Goal: Information Seeking & Learning: Find specific fact

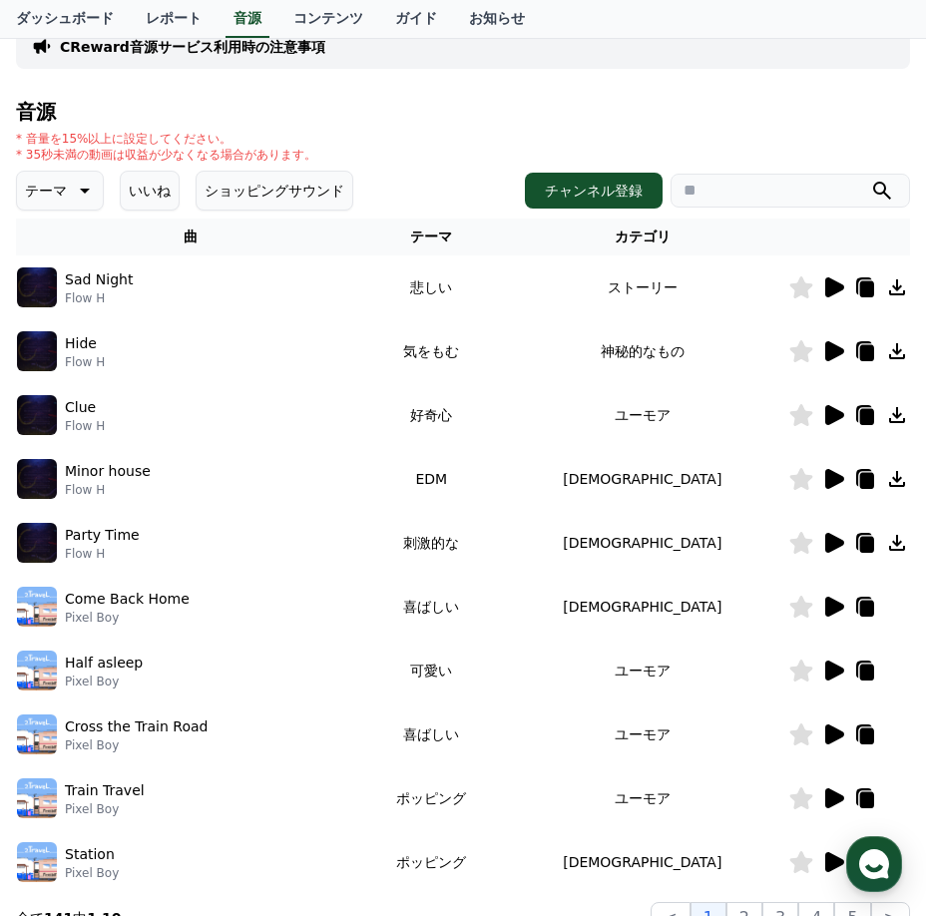
scroll to position [100, 0]
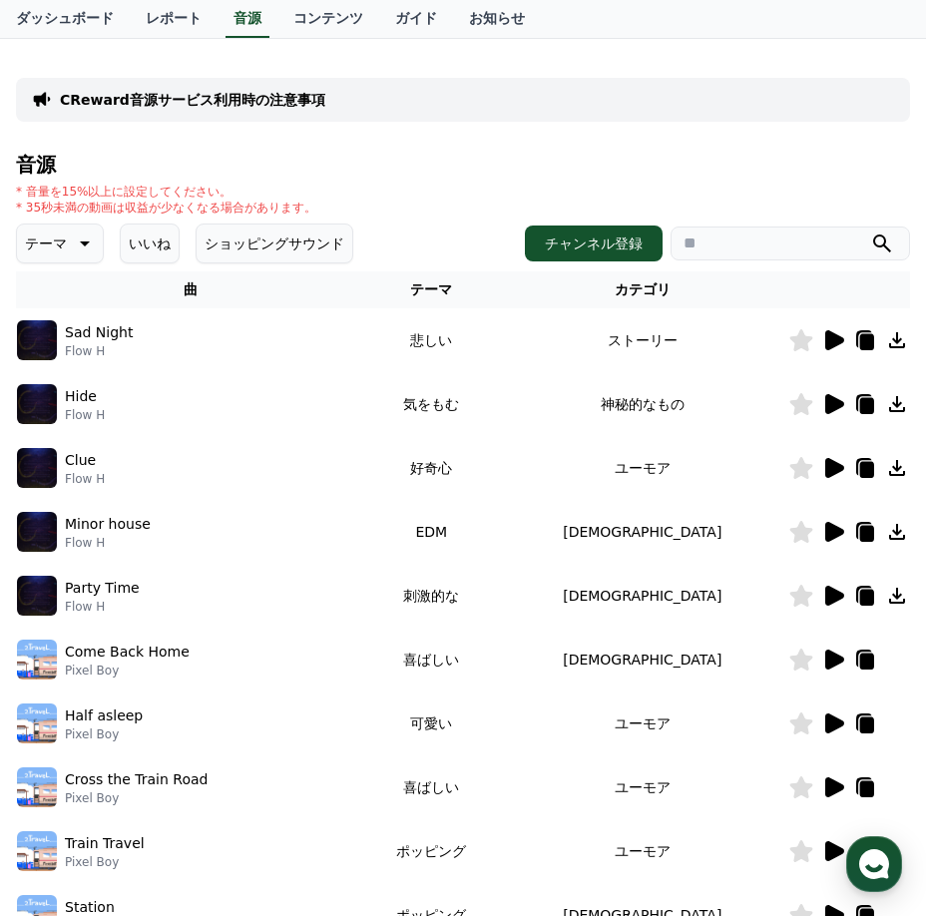
click at [126, 236] on button "いいね" at bounding box center [150, 244] width 60 height 40
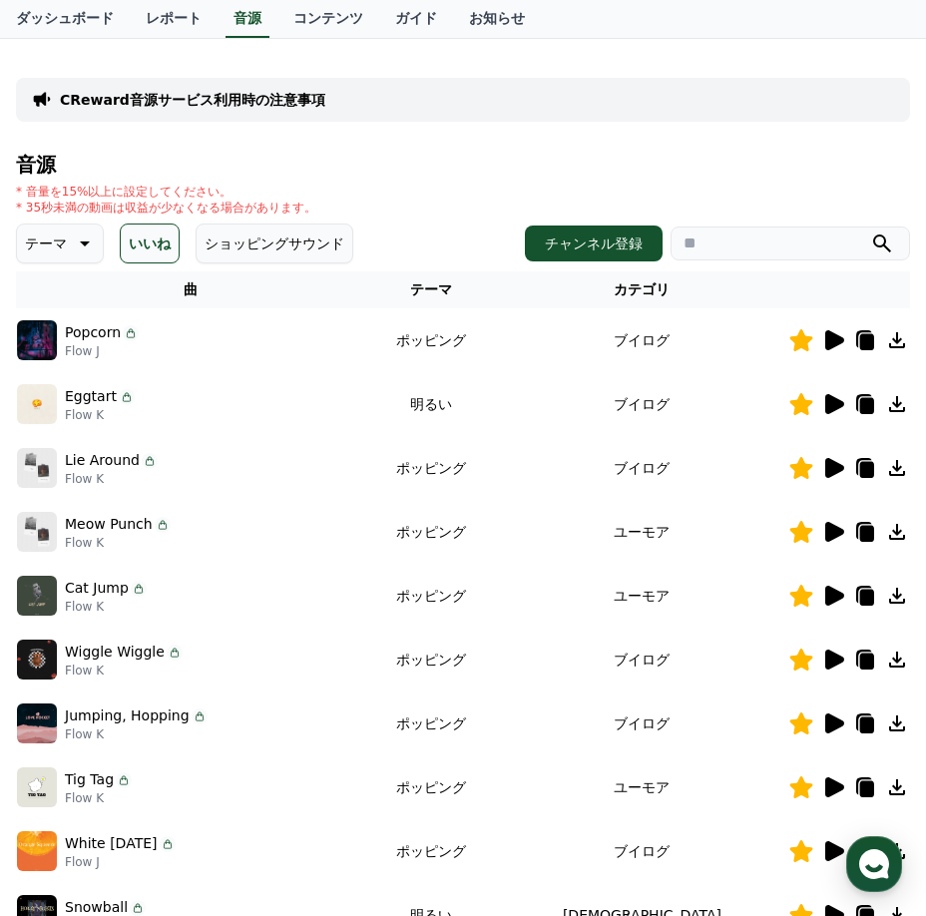
click at [835, 465] on icon at bounding box center [834, 468] width 19 height 20
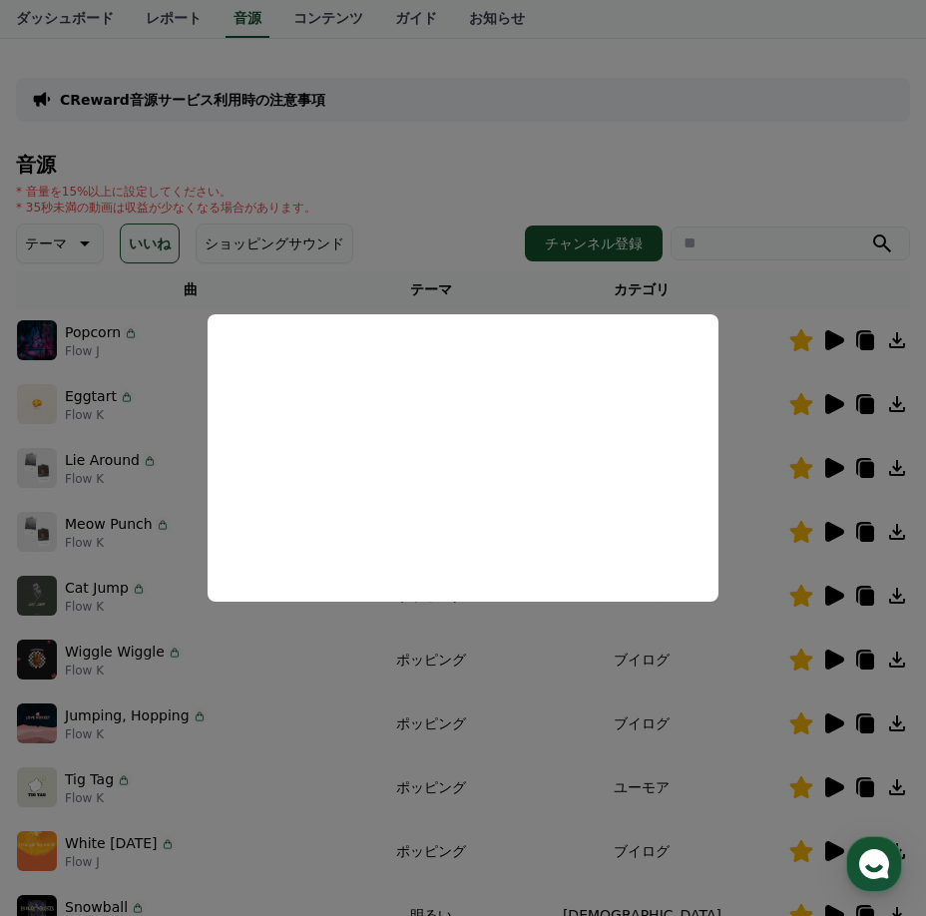
click at [753, 513] on button "close modal" at bounding box center [463, 458] width 926 height 916
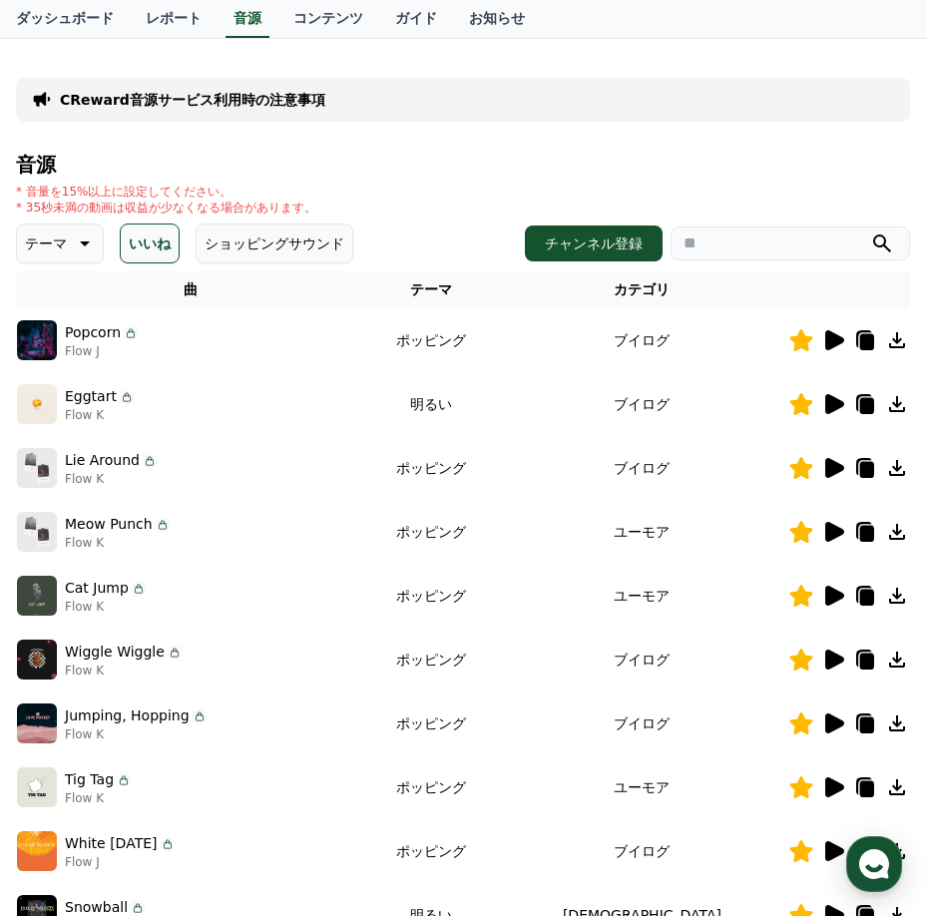
click at [834, 539] on icon at bounding box center [834, 532] width 19 height 20
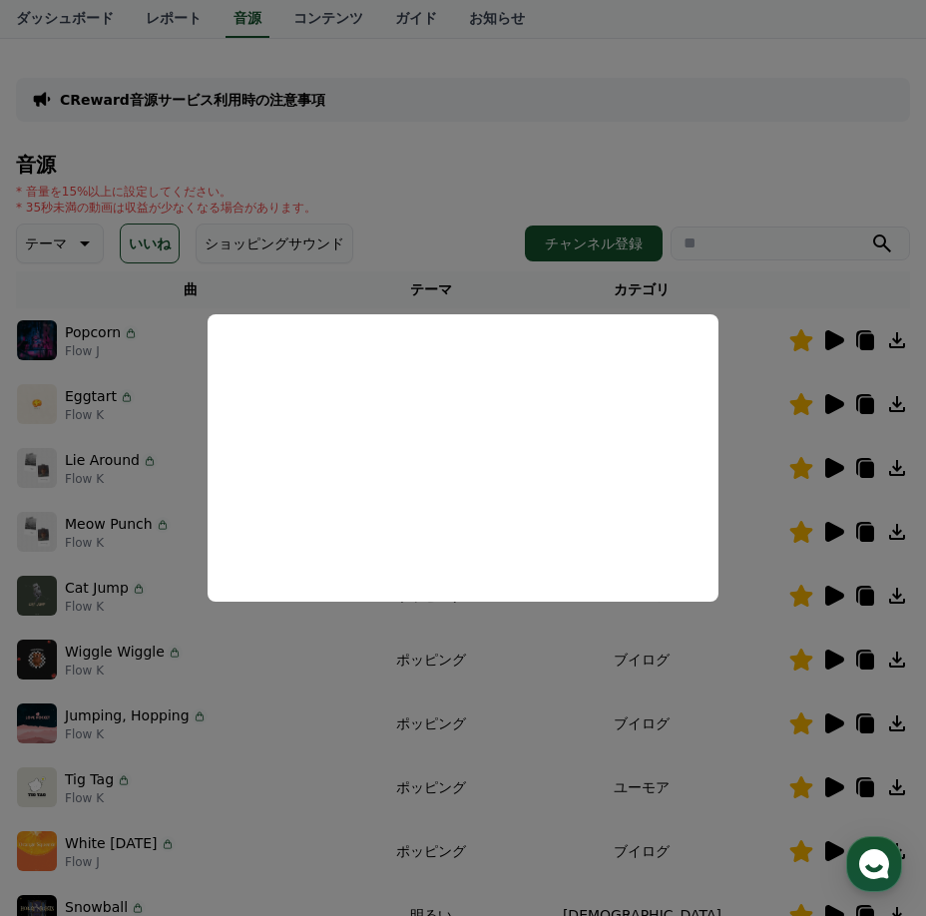
click at [812, 339] on button "close modal" at bounding box center [463, 458] width 926 height 916
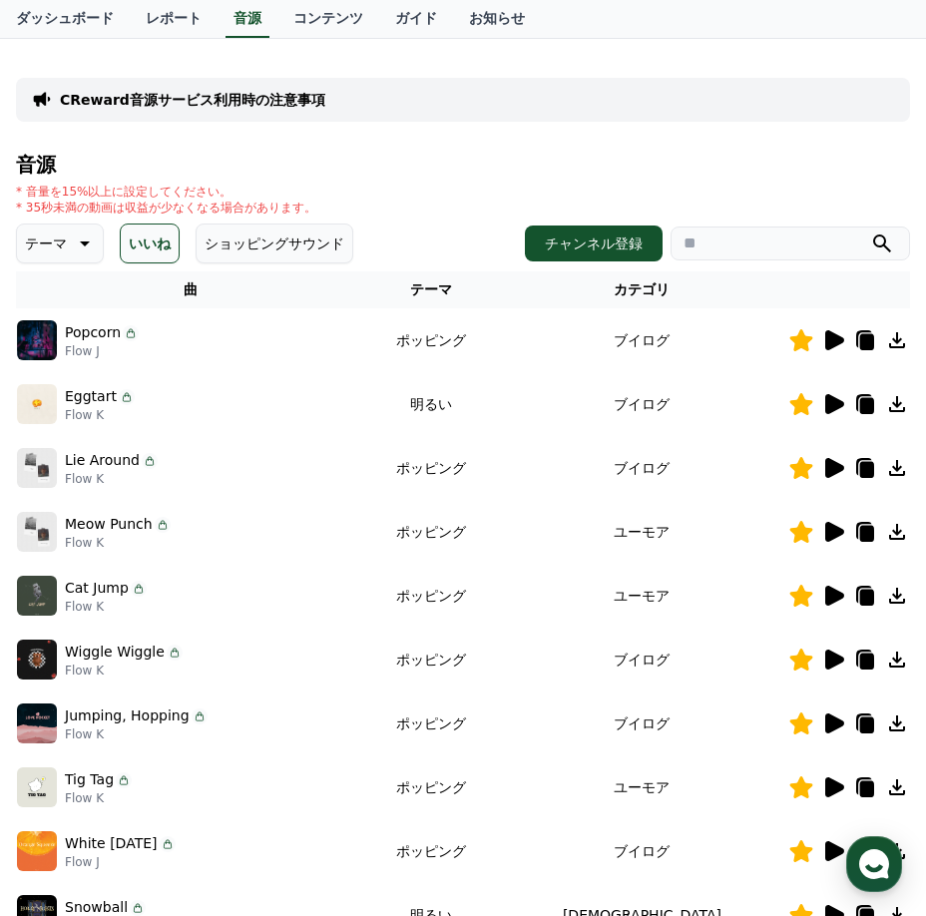
click at [827, 602] on icon at bounding box center [834, 596] width 19 height 20
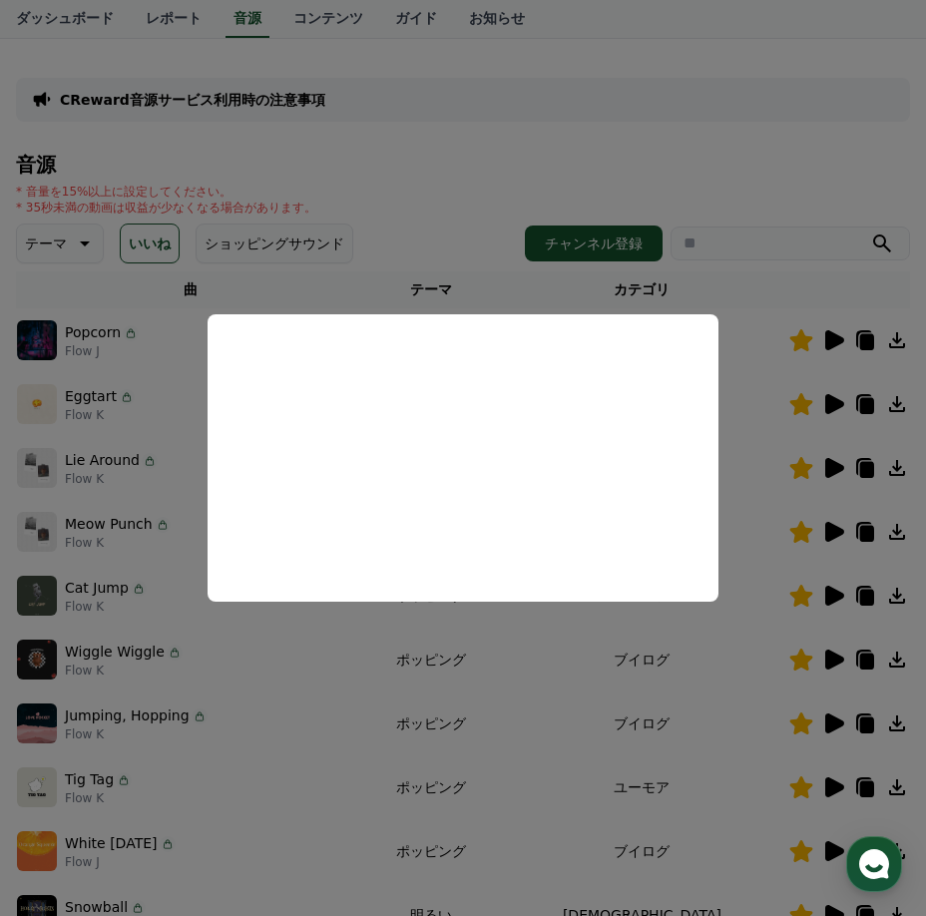
click at [615, 274] on button "close modal" at bounding box center [463, 458] width 926 height 916
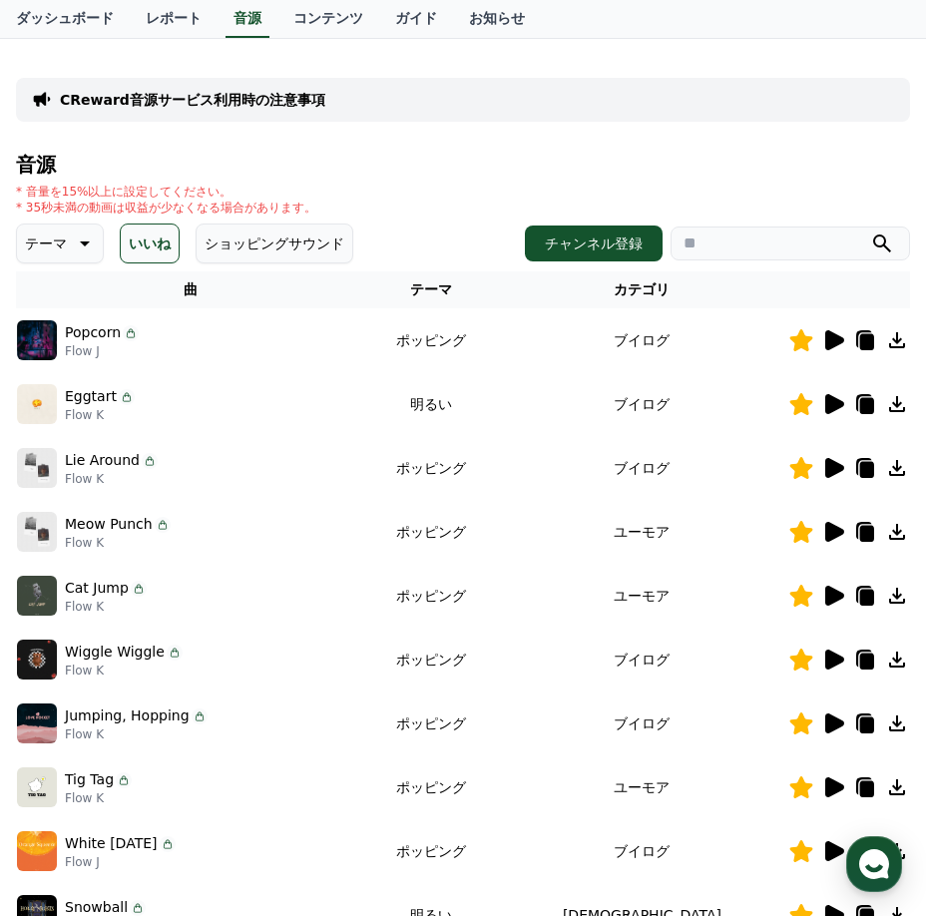
click at [840, 717] on icon at bounding box center [833, 724] width 24 height 24
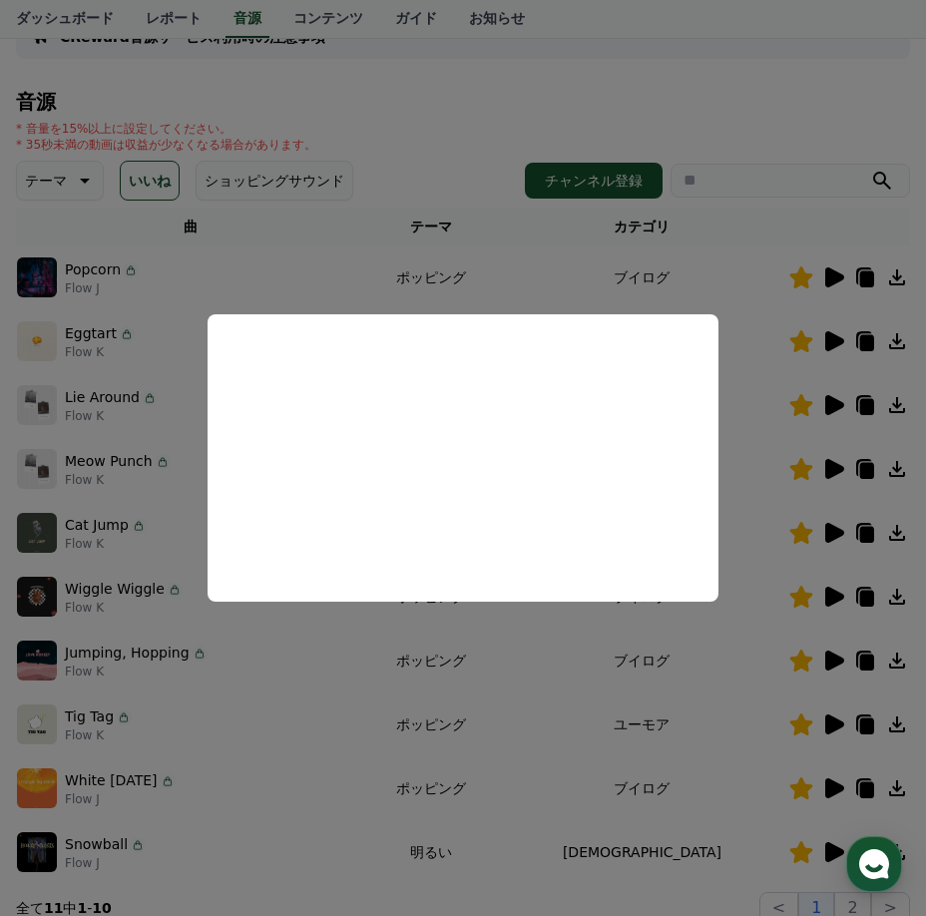
scroll to position [200, 0]
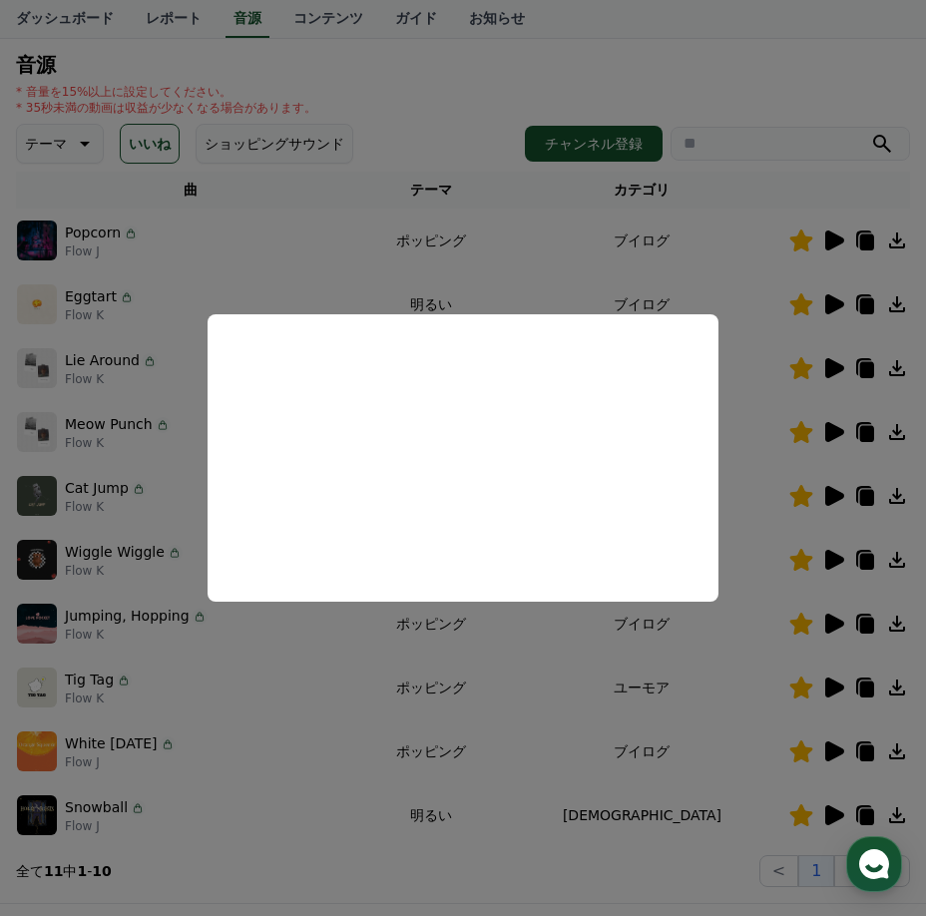
click at [779, 705] on button "close modal" at bounding box center [463, 458] width 926 height 916
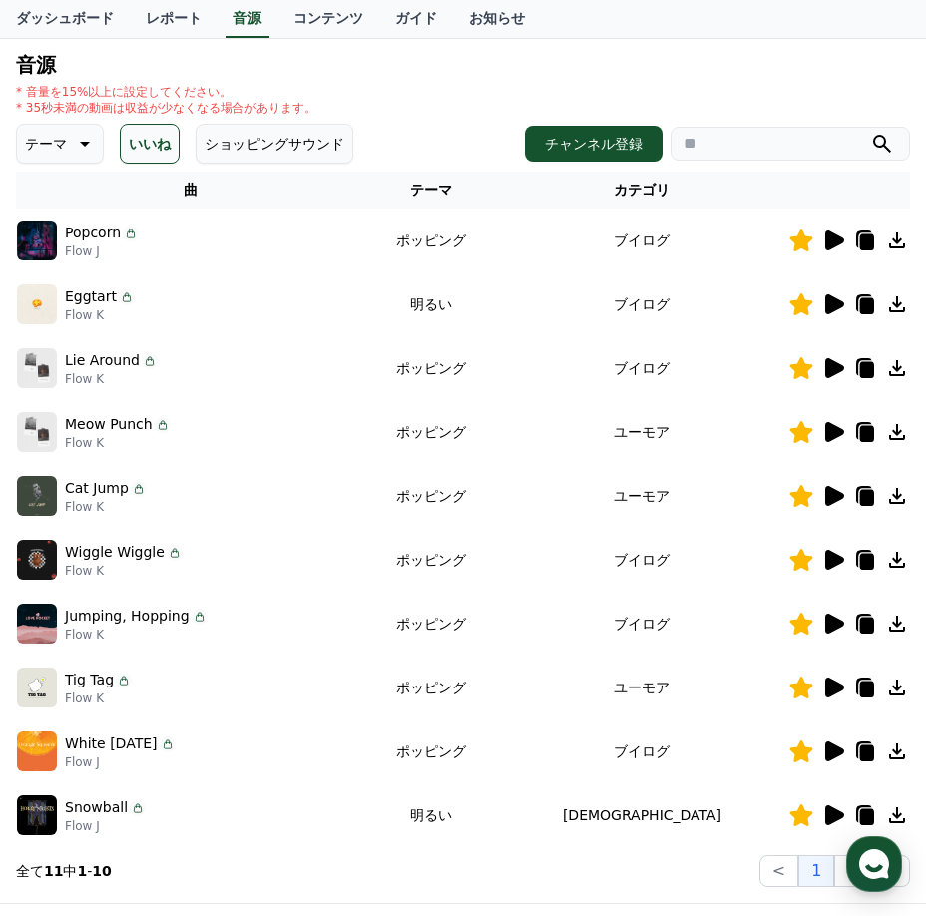
click at [827, 746] on icon at bounding box center [834, 752] width 19 height 20
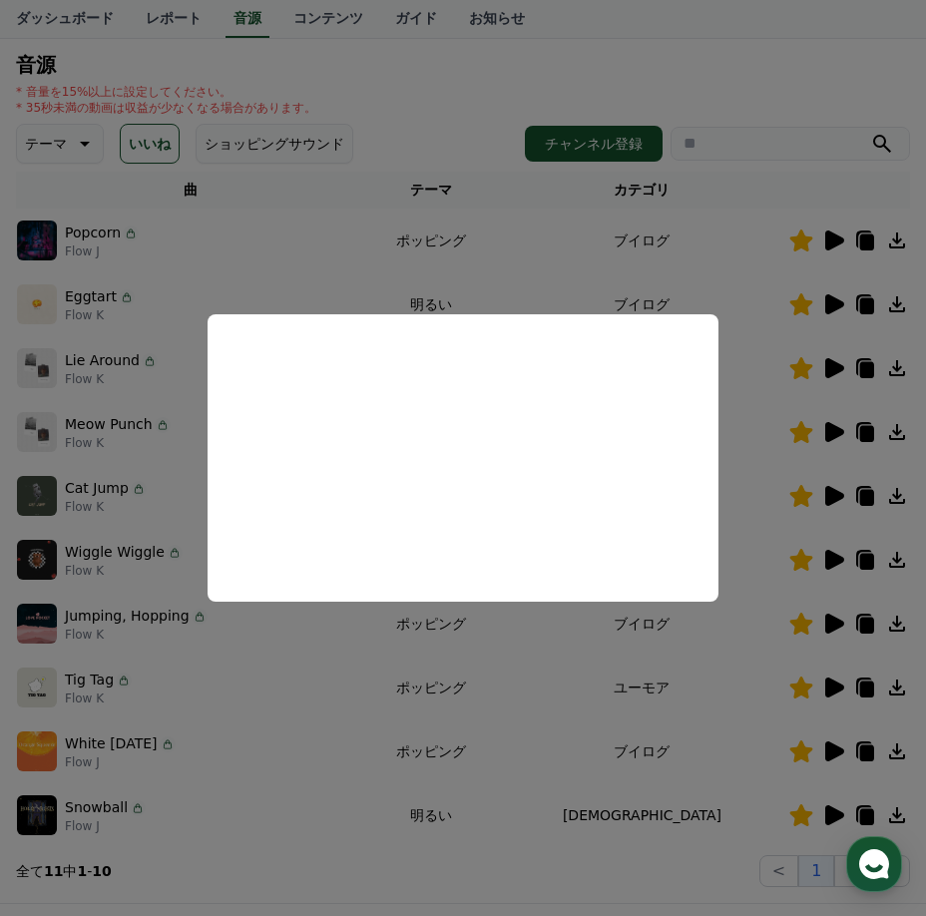
click at [819, 687] on button "close modal" at bounding box center [463, 458] width 926 height 916
click at [834, 691] on icon at bounding box center [834, 688] width 19 height 20
click at [653, 700] on button "close modal" at bounding box center [463, 458] width 926 height 916
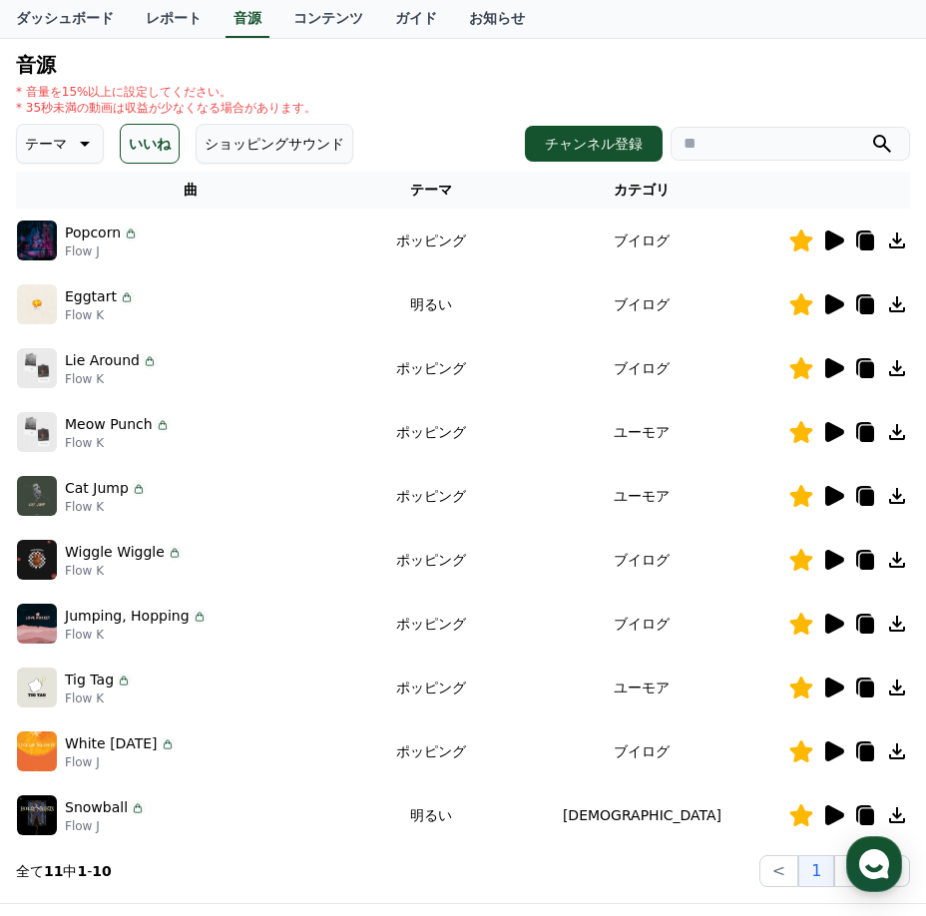
click at [824, 813] on icon at bounding box center [833, 815] width 24 height 24
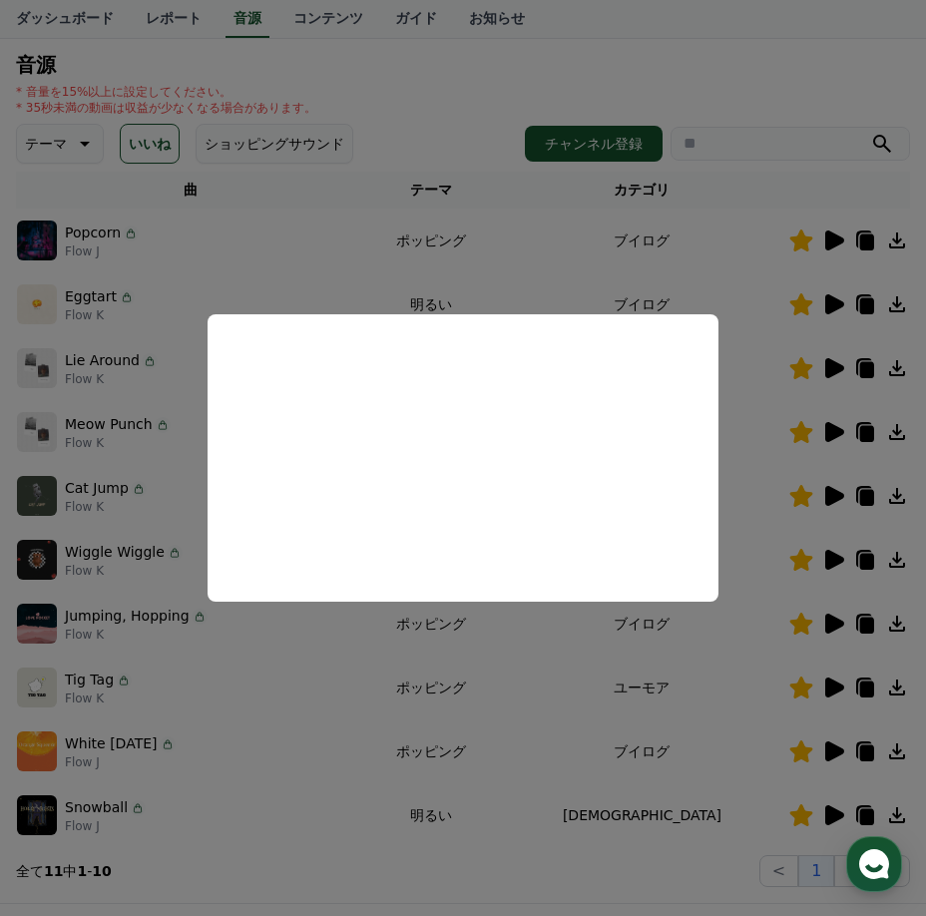
click at [463, 700] on button "close modal" at bounding box center [463, 458] width 926 height 916
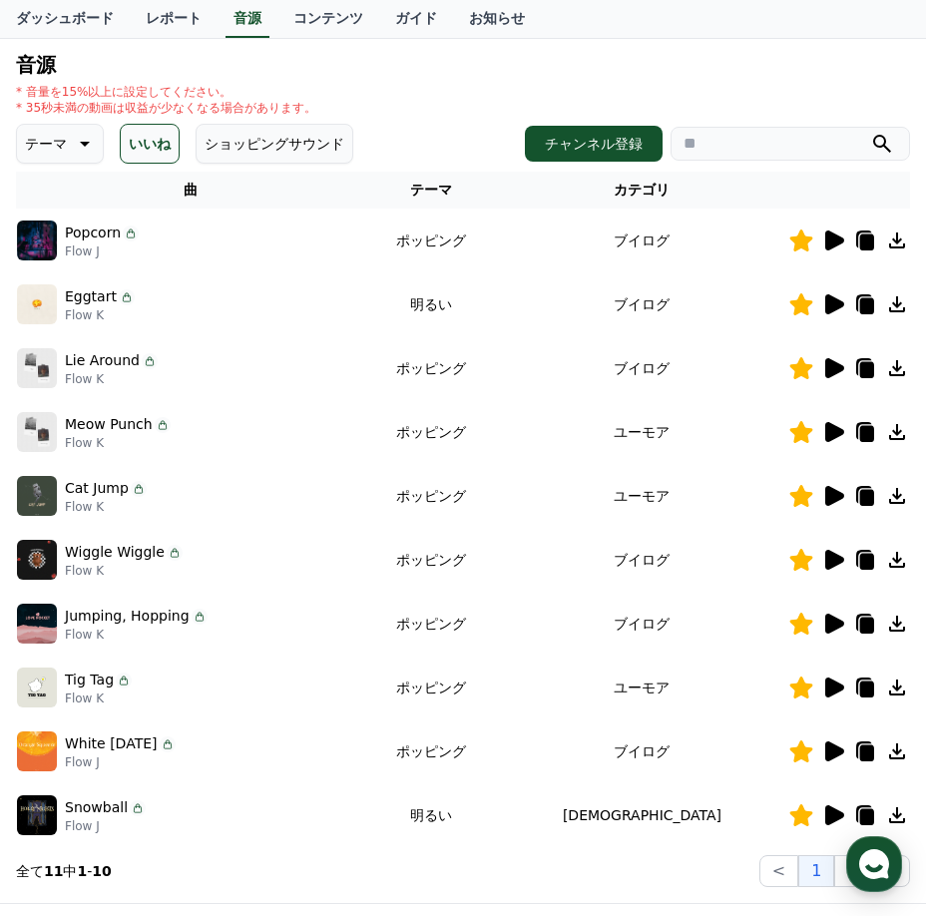
scroll to position [299, 0]
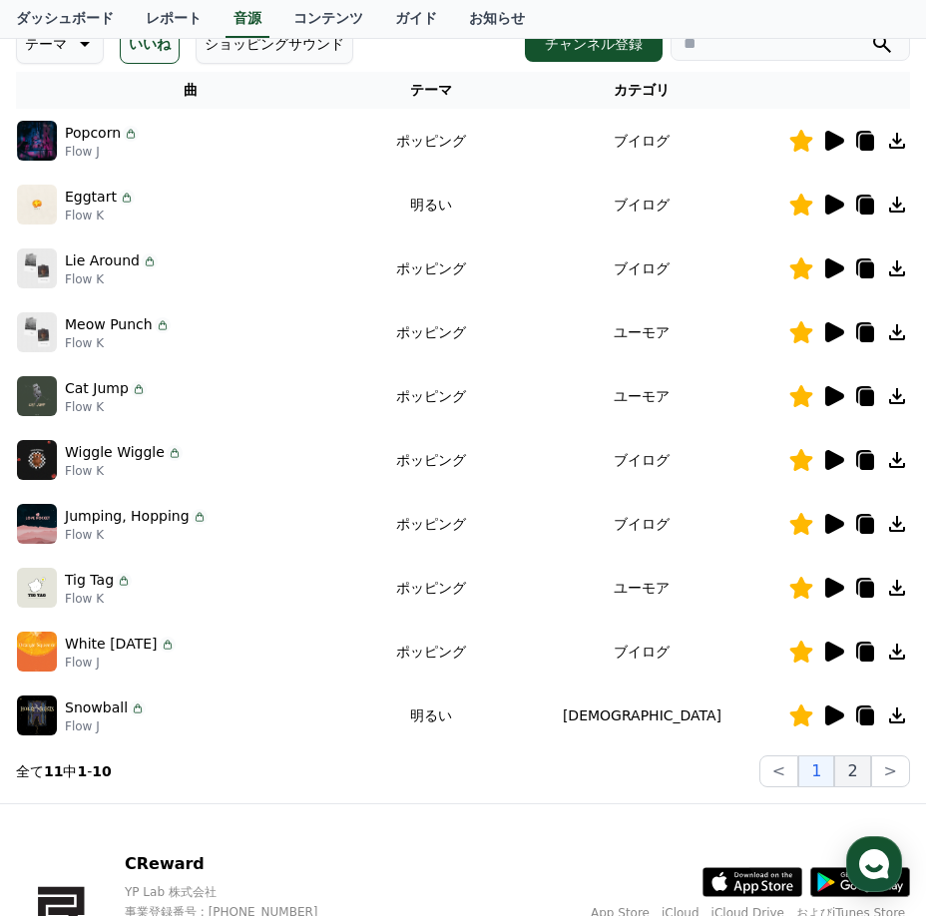
click at [850, 775] on button "2" at bounding box center [852, 772] width 36 height 32
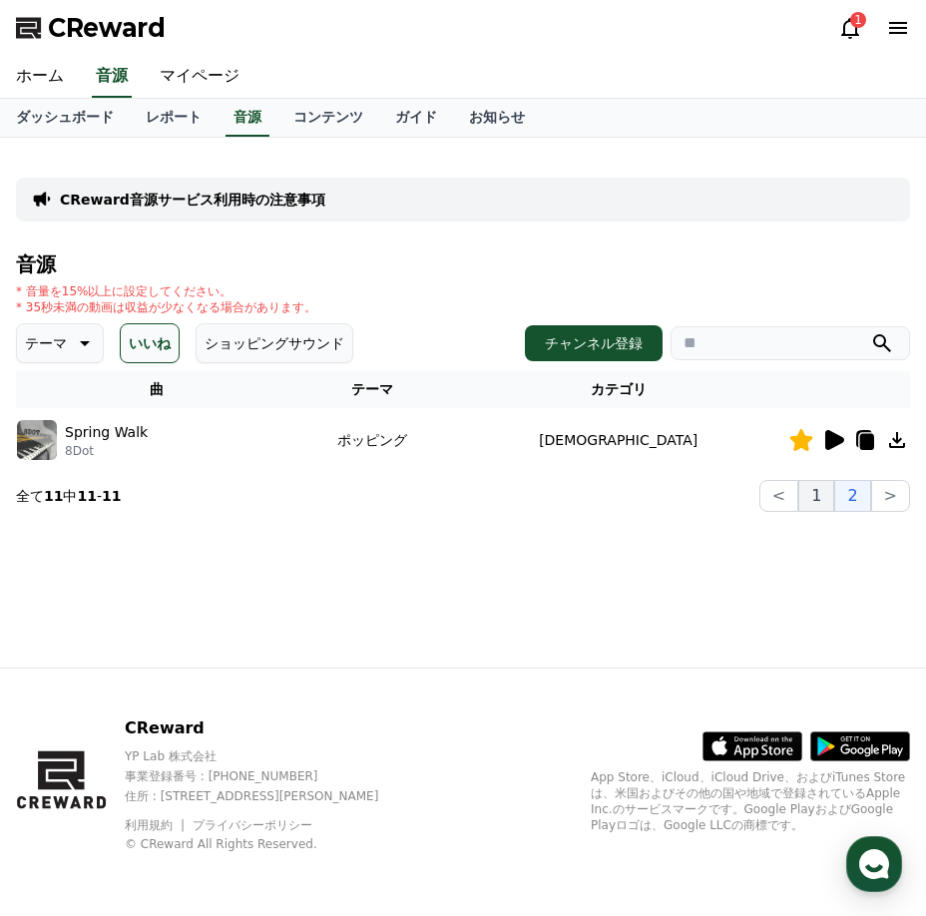
click at [814, 494] on button "1" at bounding box center [816, 496] width 36 height 32
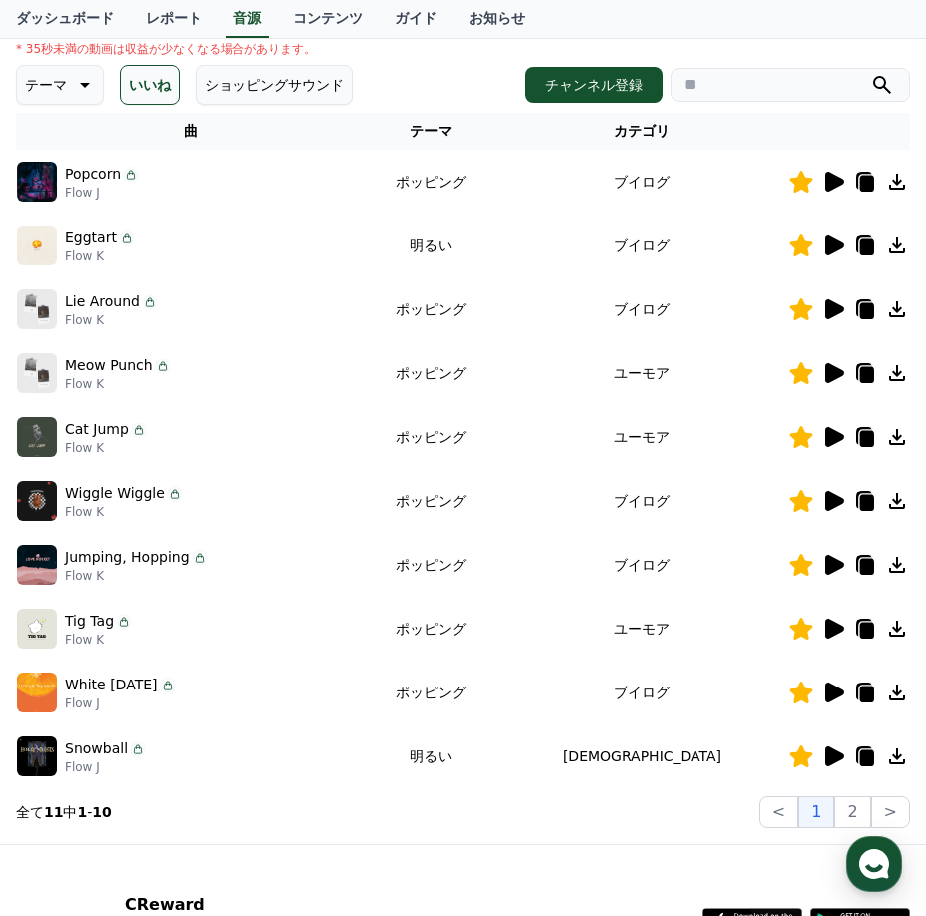
scroll to position [299, 0]
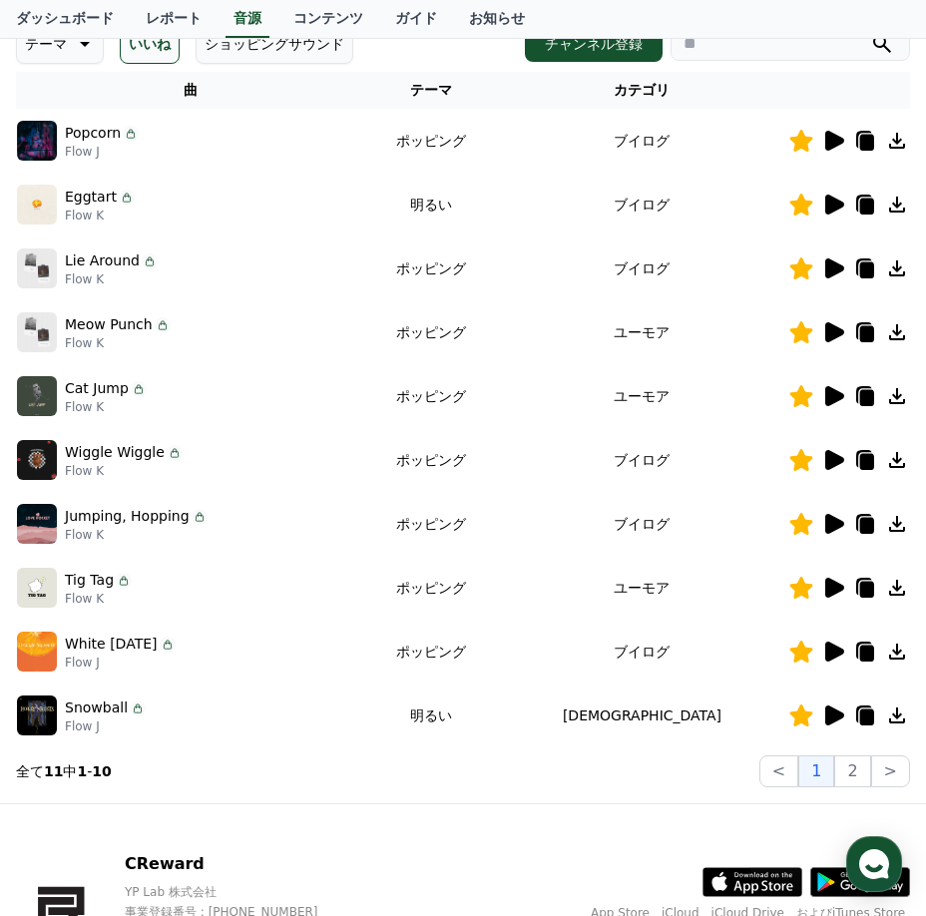
click at [271, 476] on div "Wiggle Wiggle Flow K" at bounding box center [190, 460] width 347 height 40
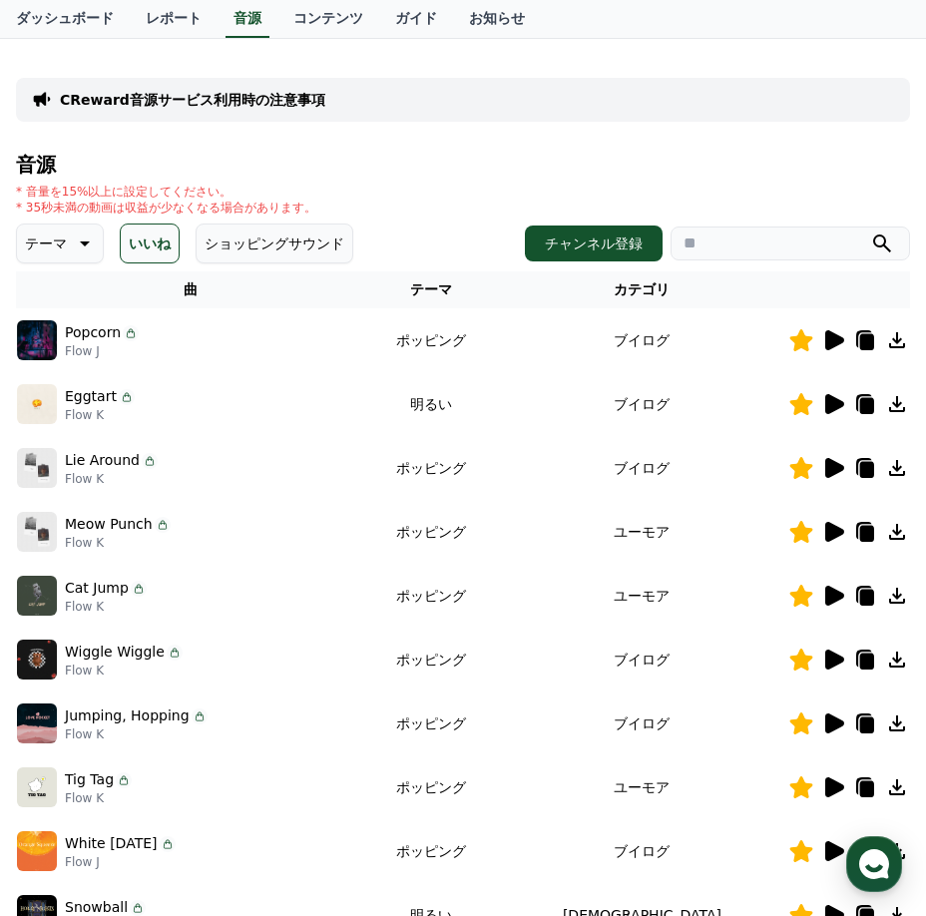
scroll to position [0, 0]
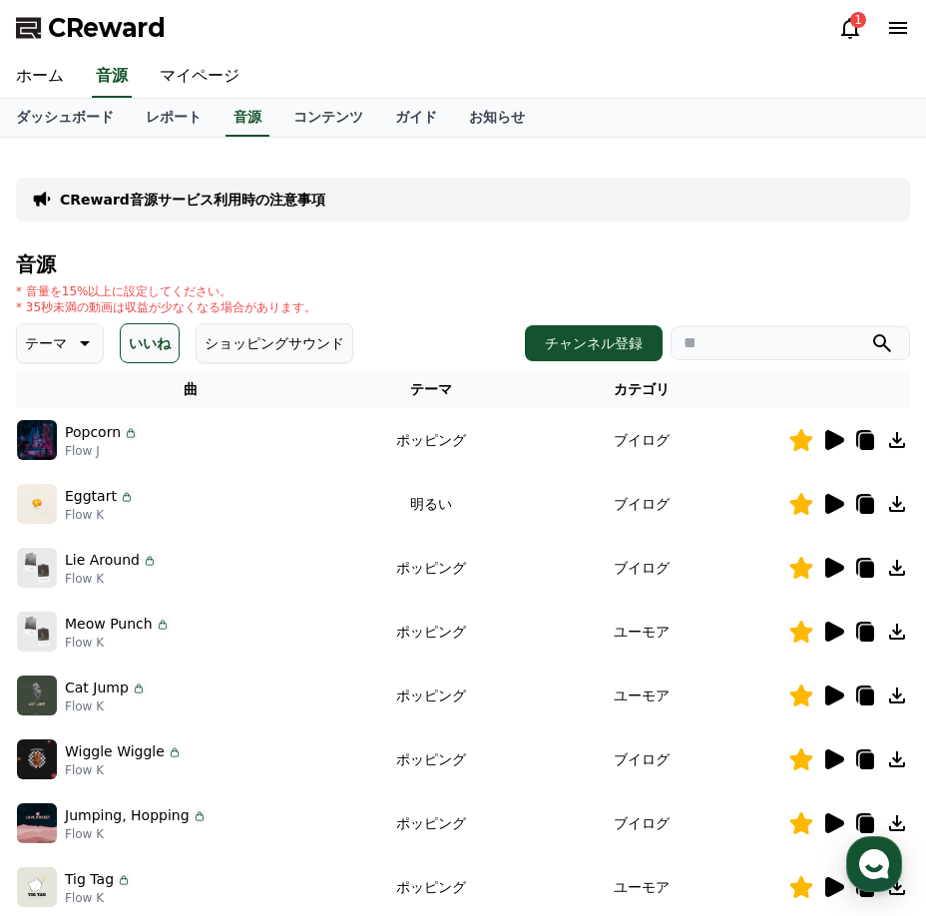
click at [803, 328] on input "search" at bounding box center [791, 343] width 240 height 34
paste input "**********"
type input "**********"
click at [886, 346] on icon "submit" at bounding box center [882, 343] width 18 height 18
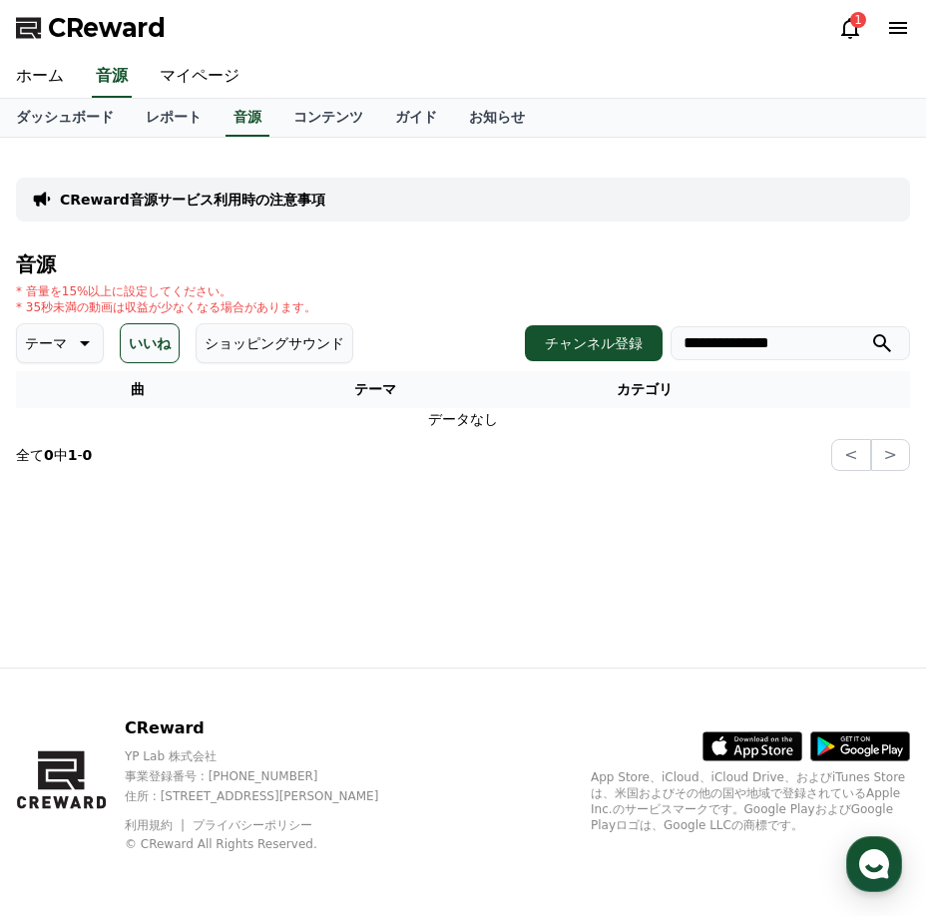
click at [133, 346] on button "いいね" at bounding box center [150, 343] width 60 height 40
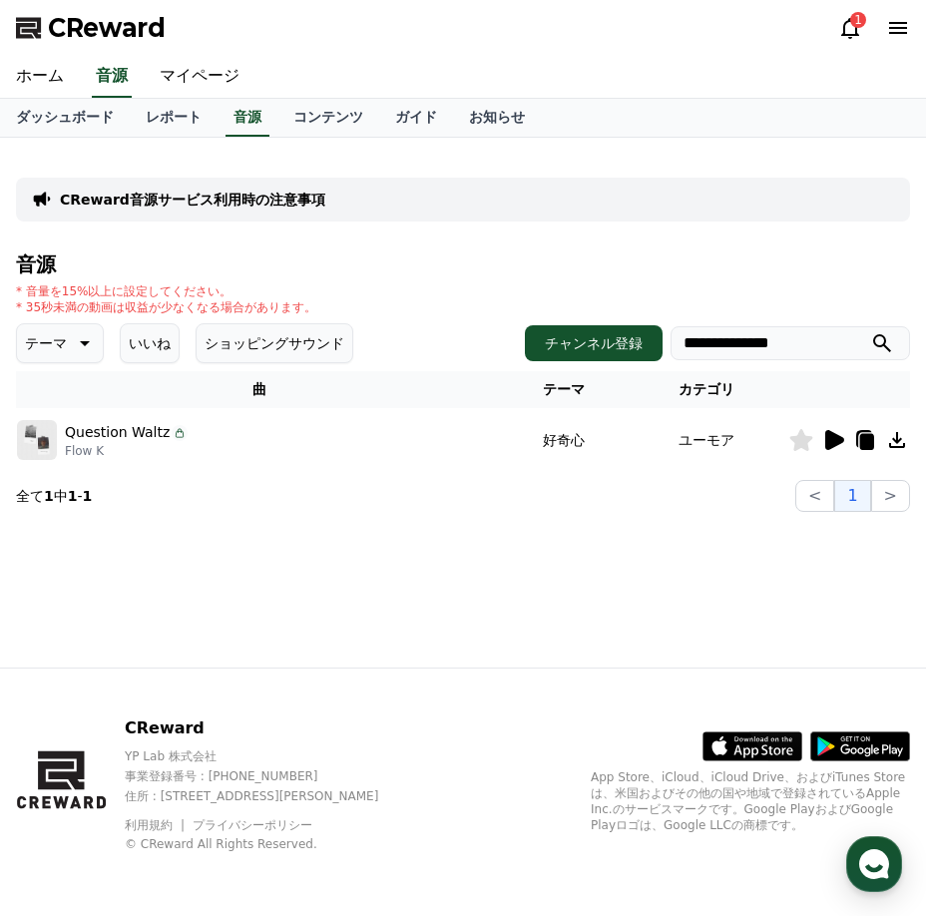
click at [838, 444] on icon at bounding box center [834, 440] width 19 height 20
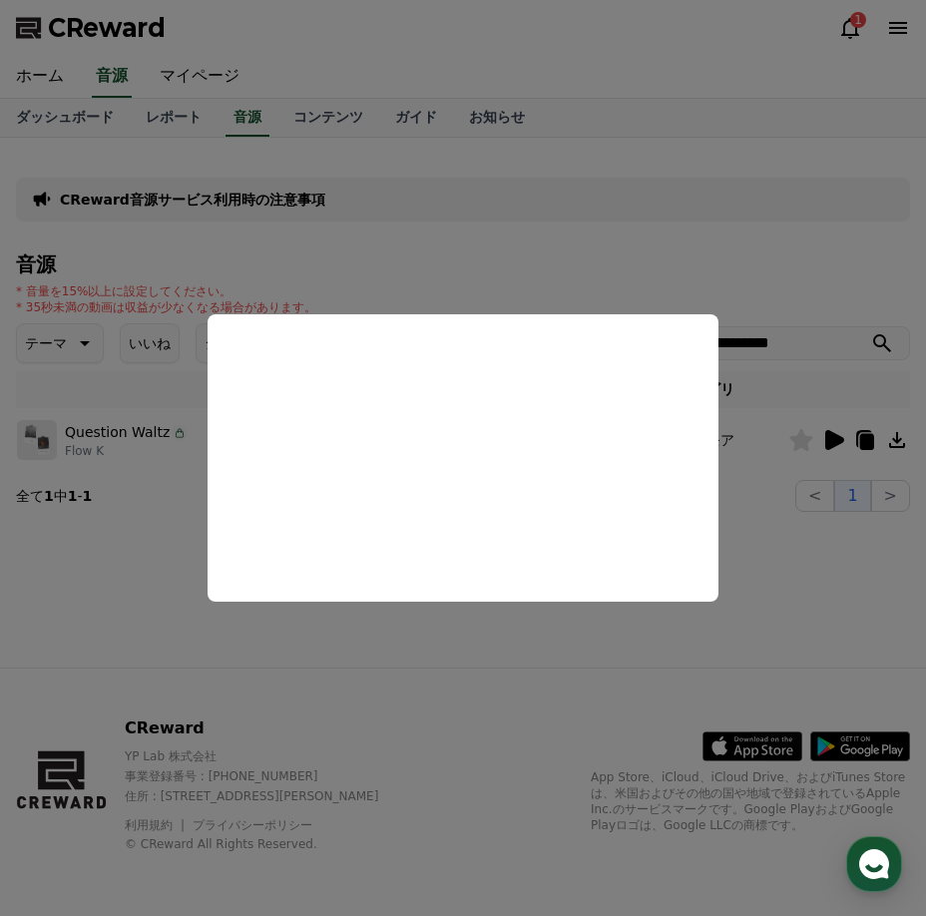
click at [626, 187] on button "close modal" at bounding box center [463, 458] width 926 height 916
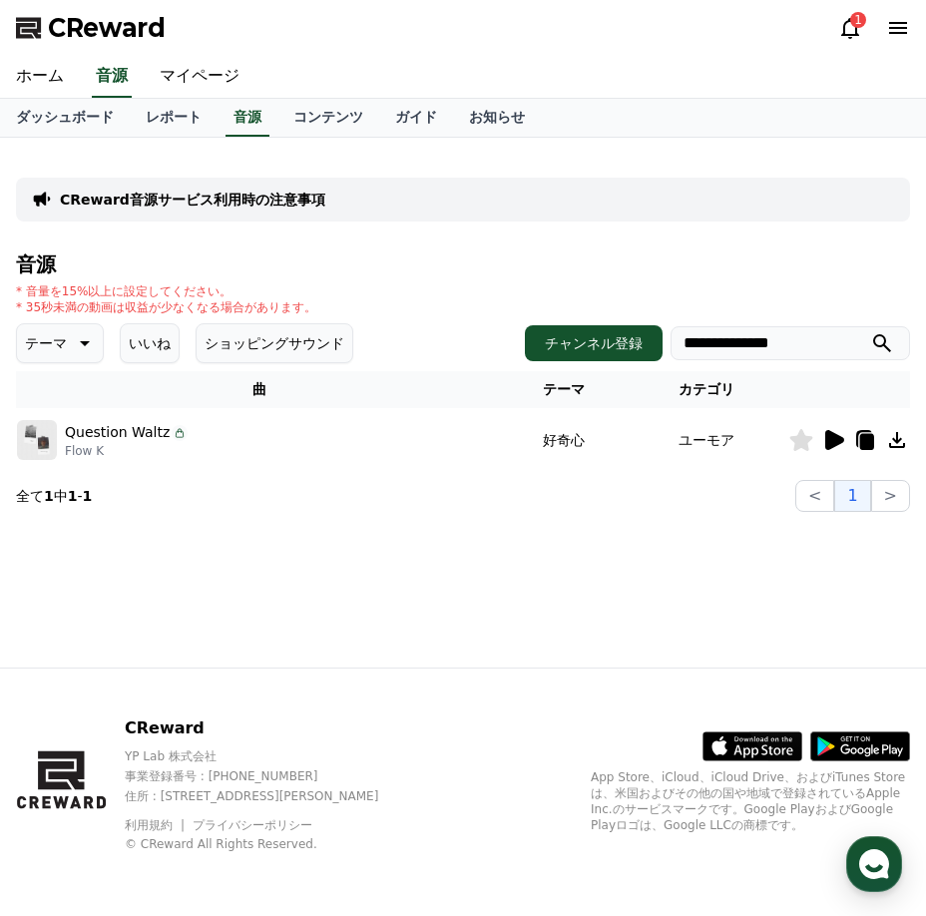
click at [857, 447] on icon at bounding box center [865, 440] width 24 height 24
drag, startPoint x: 159, startPoint y: 434, endPoint x: 69, endPoint y: 428, distance: 90.0
click at [69, 428] on p "Question Waltz" at bounding box center [117, 432] width 105 height 21
copy p "Question Waltz"
